Goal: Task Accomplishment & Management: Use online tool/utility

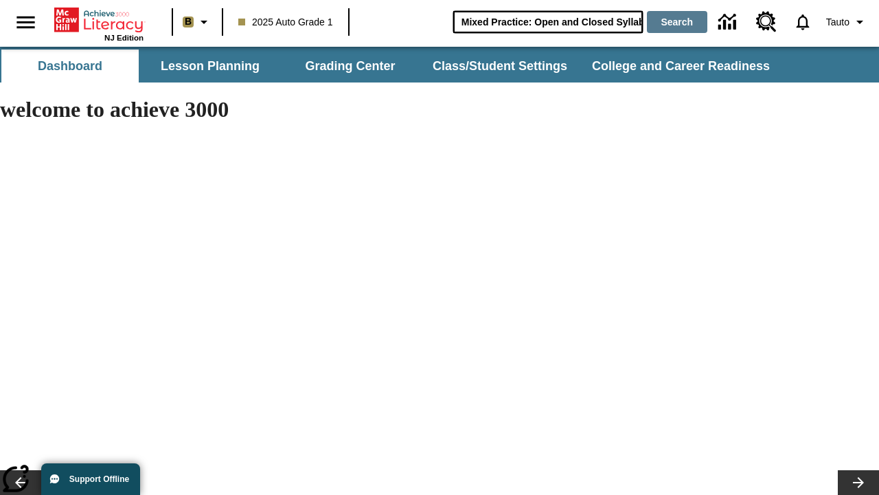
type input "Mixed Practice: Open and Closed Syllables"
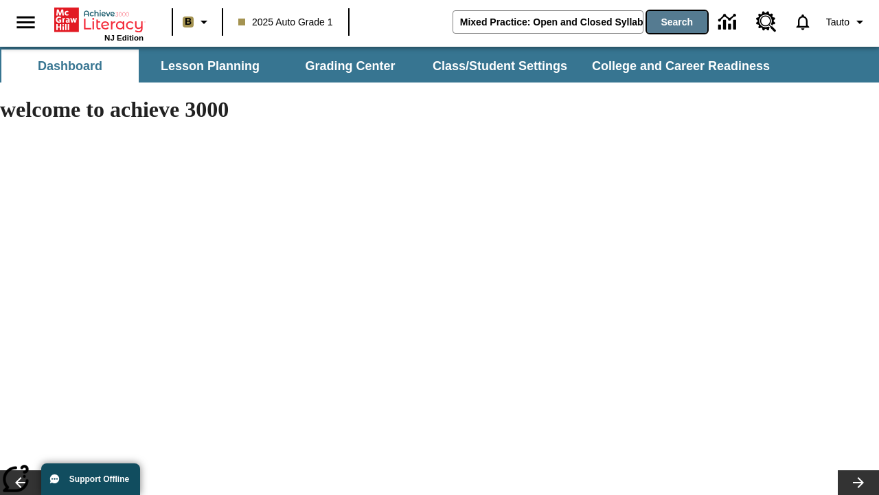
click at [675, 22] on button "Search" at bounding box center [677, 22] width 60 height 22
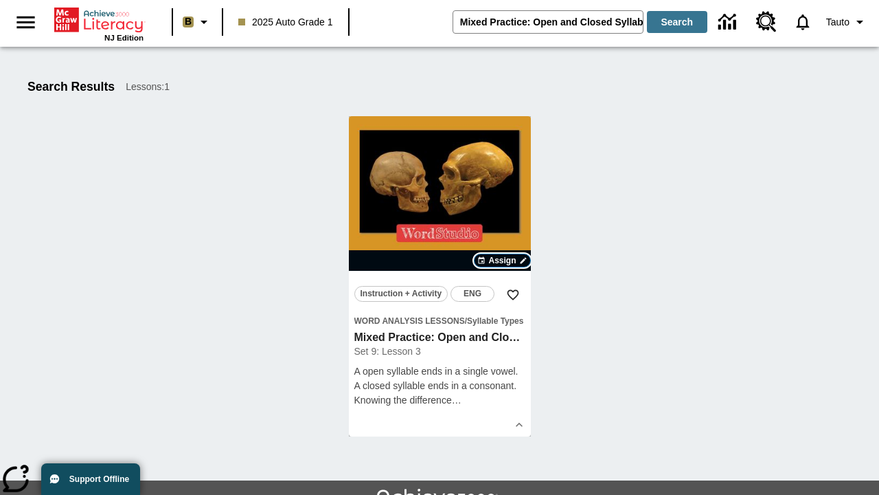
click at [503, 260] on span "Assign" at bounding box center [501, 260] width 27 height 12
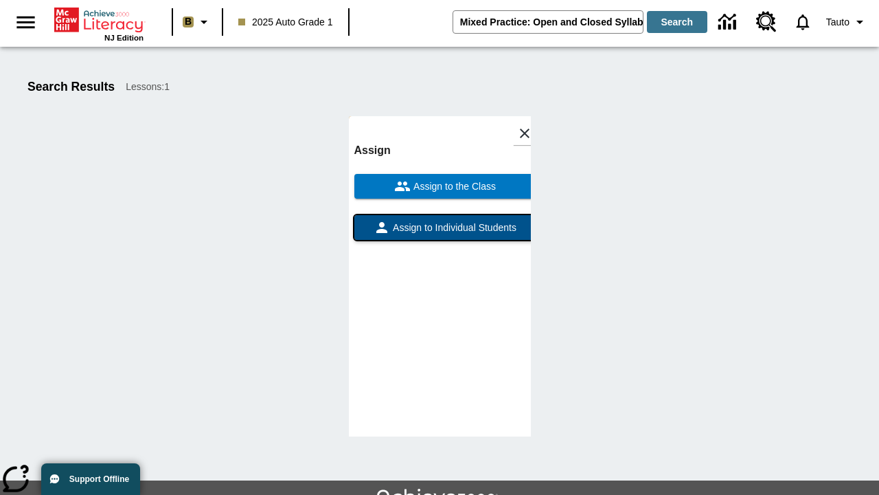
click at [440, 234] on span "Assign to Individual Students" at bounding box center [453, 228] width 126 height 14
